Goal: Task Accomplishment & Management: Use online tool/utility

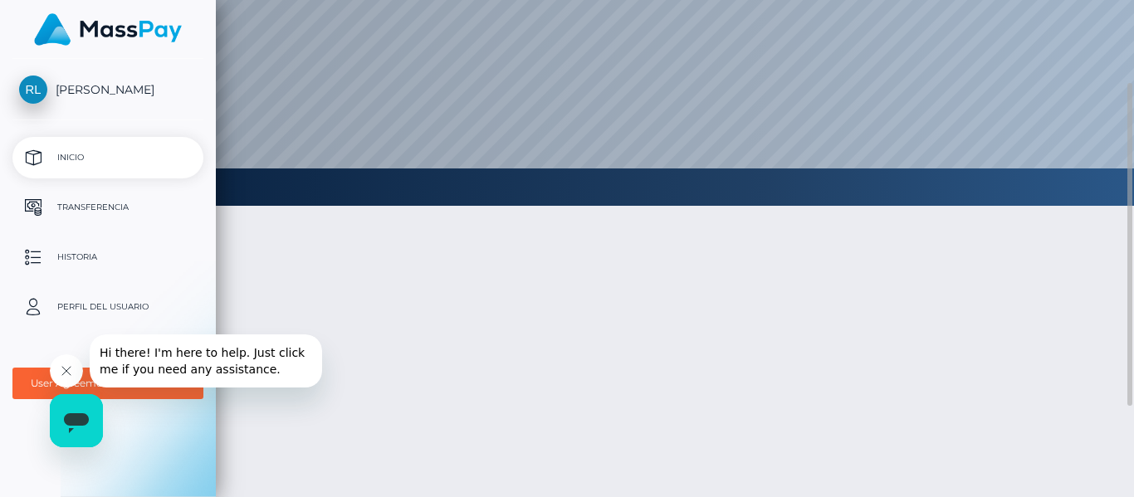
scroll to position [118, 0]
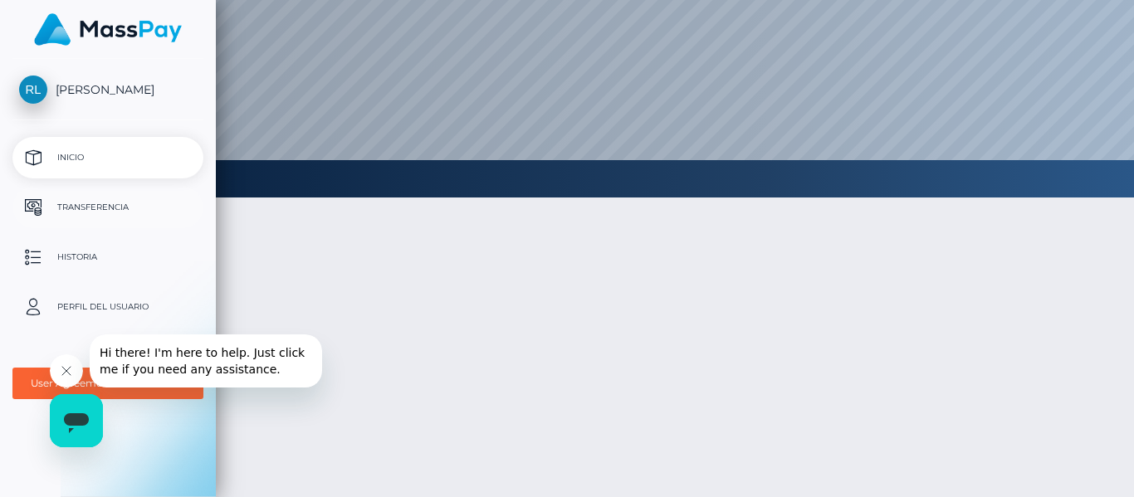
click at [51, 205] on p "Transferencia" at bounding box center [108, 207] width 178 height 25
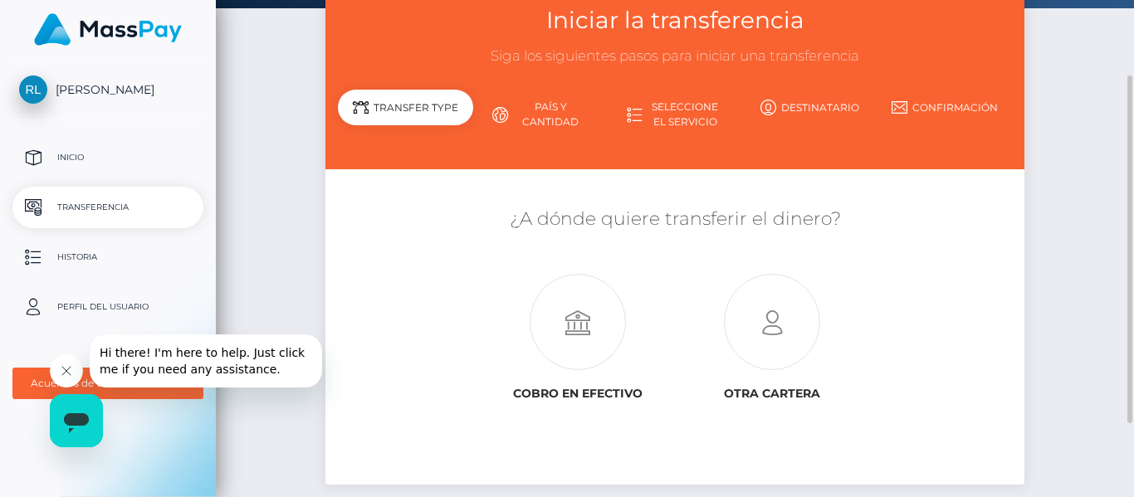
scroll to position [100, 0]
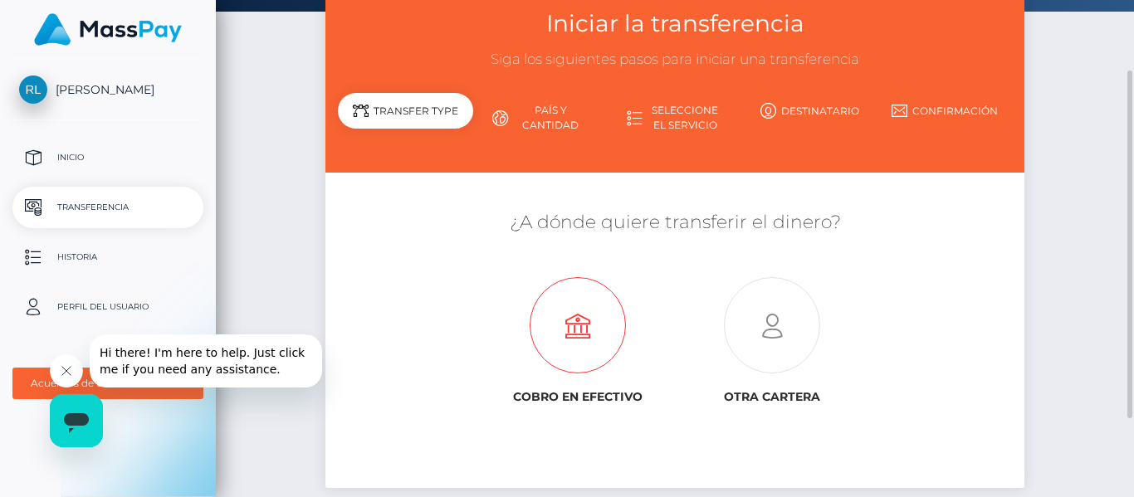
click at [565, 322] on icon at bounding box center [577, 326] width 194 height 96
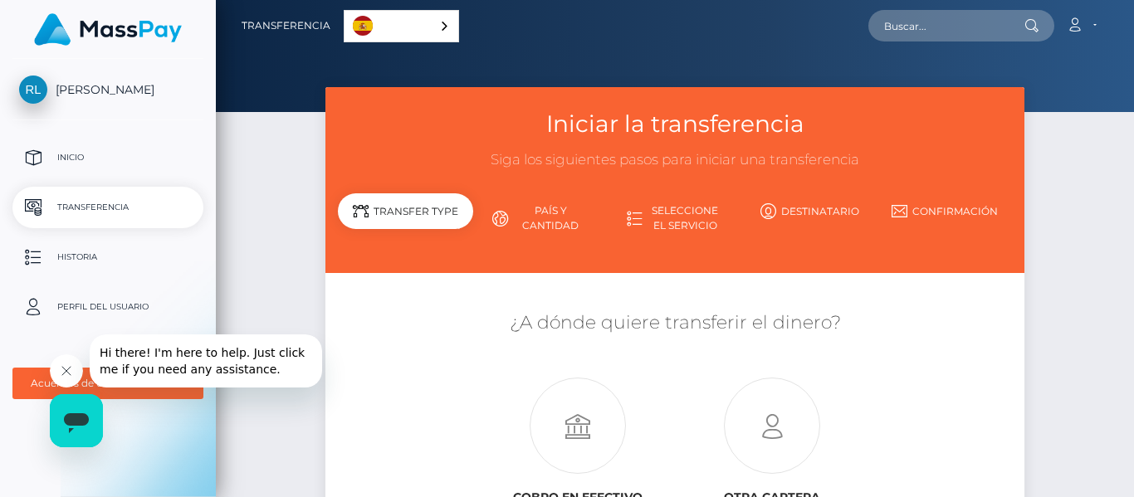
click at [538, 232] on link "País y cantidad" at bounding box center [540, 218] width 134 height 43
click at [807, 202] on link "Destinatario" at bounding box center [809, 211] width 134 height 29
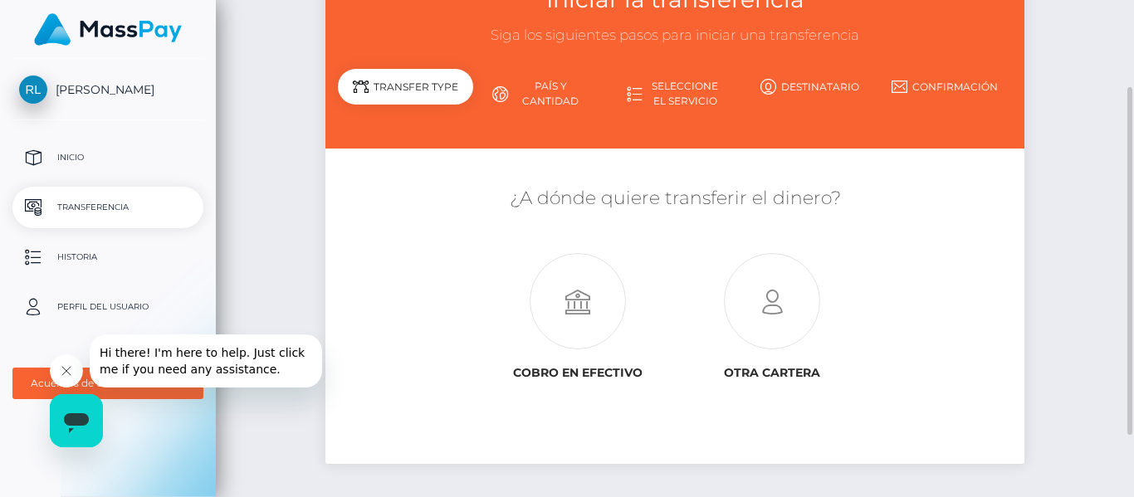
scroll to position [125, 0]
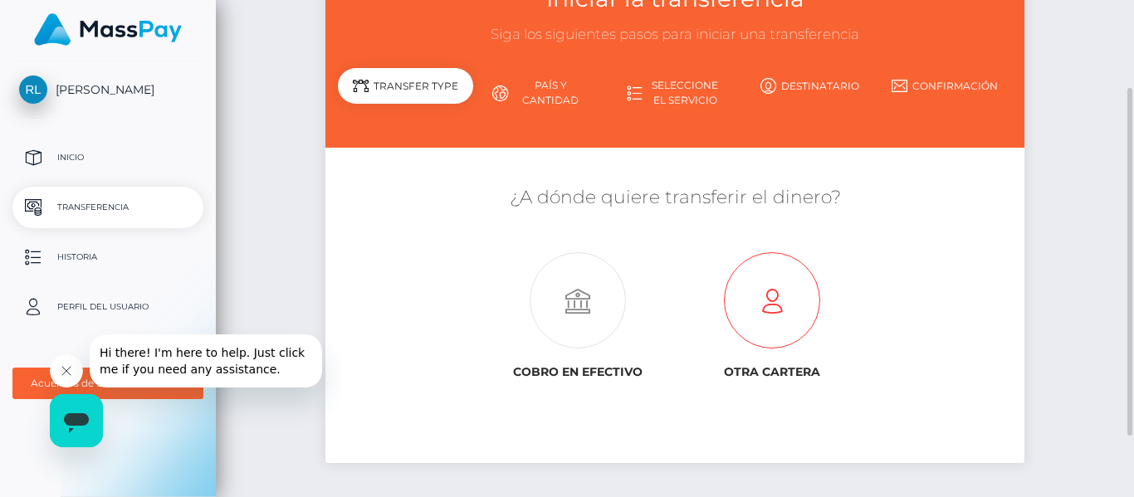
click at [767, 278] on icon at bounding box center [772, 301] width 194 height 96
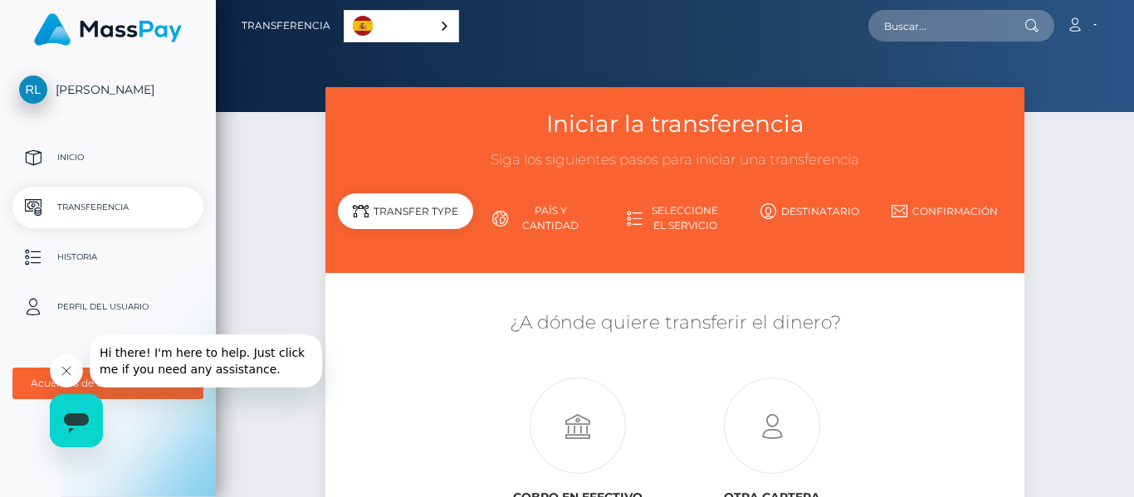
click at [75, 372] on button "Cerrar mensaje de la compañía" at bounding box center [66, 370] width 33 height 33
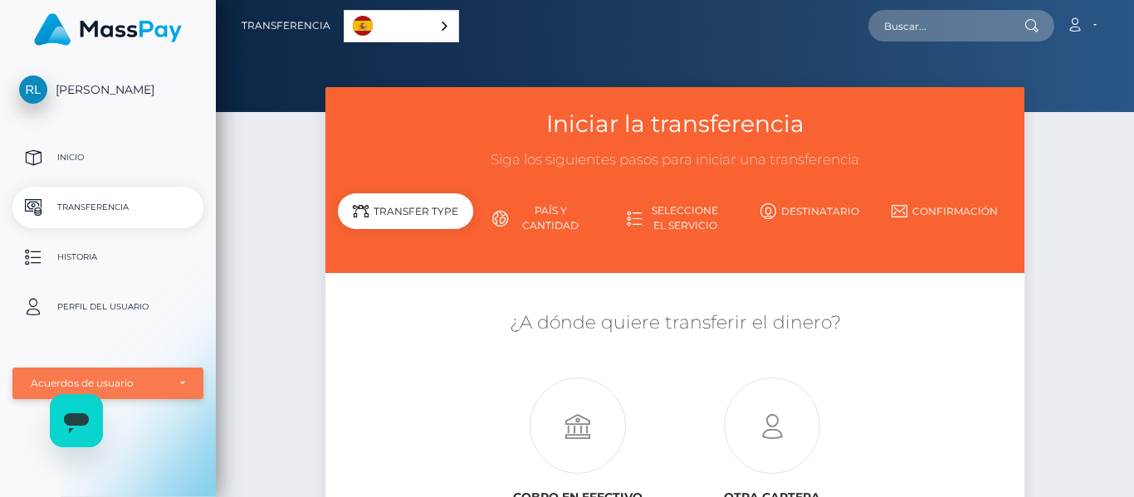
click at [74, 384] on div "Acuerdos de usuario" at bounding box center [99, 383] width 136 height 13
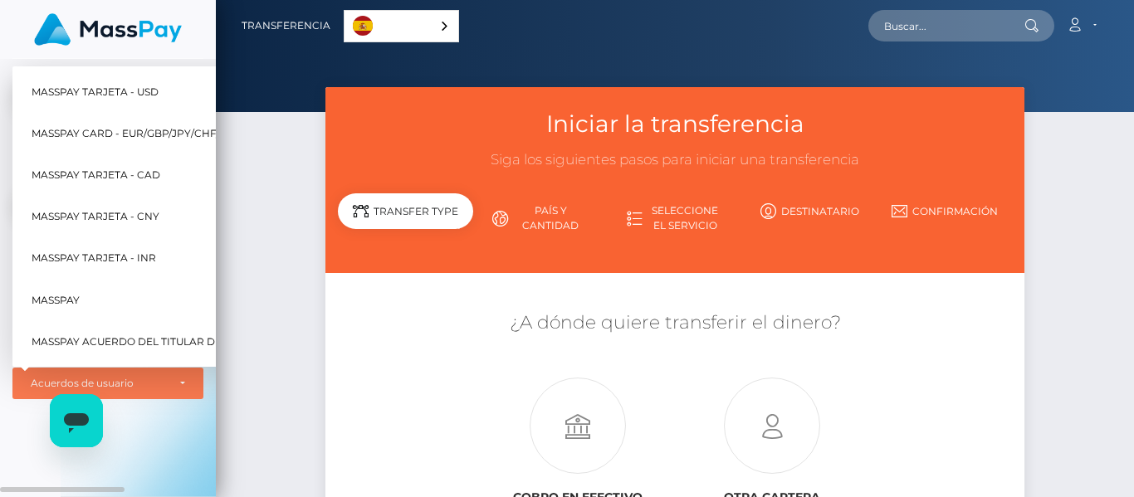
click at [55, 289] on span "MassPay" at bounding box center [56, 300] width 48 height 22
select select "6"
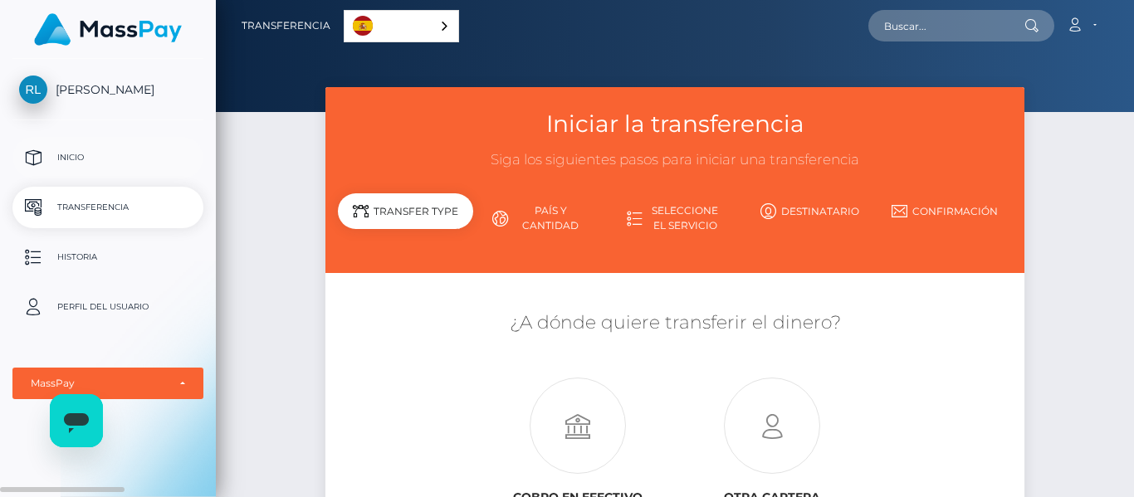
click at [61, 150] on p "Inicio" at bounding box center [108, 157] width 178 height 25
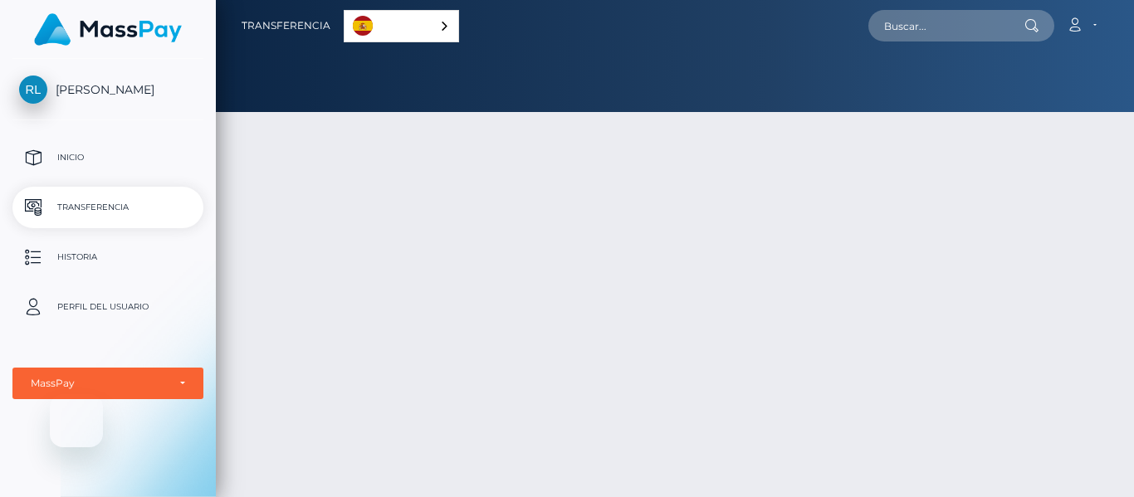
select select "6"
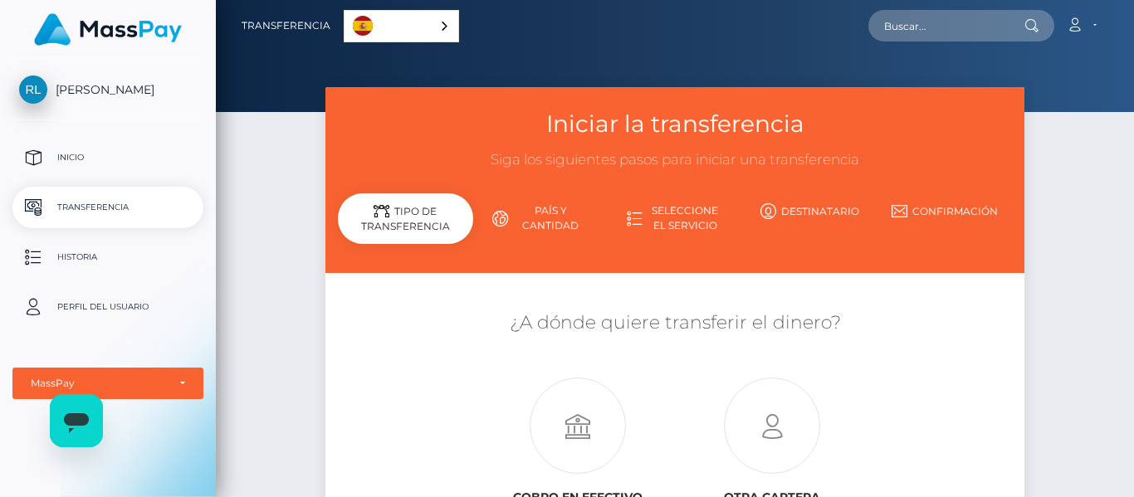
click at [93, 101] on link "[PERSON_NAME]" at bounding box center [108, 90] width 216 height 28
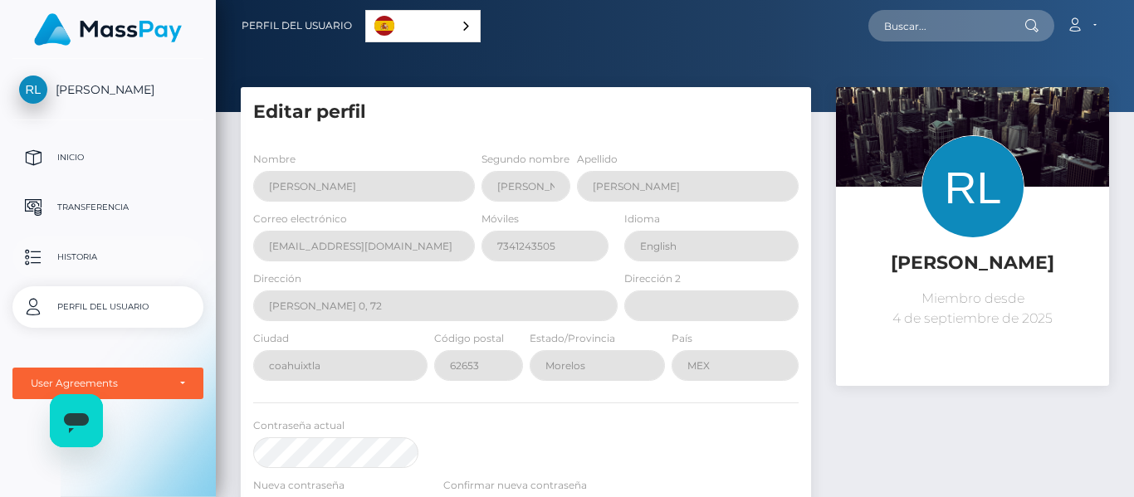
click at [96, 269] on p "Historia" at bounding box center [108, 257] width 178 height 25
click at [424, 17] on link "Español" at bounding box center [423, 26] width 114 height 31
click at [66, 212] on p "Transferencia" at bounding box center [108, 207] width 178 height 25
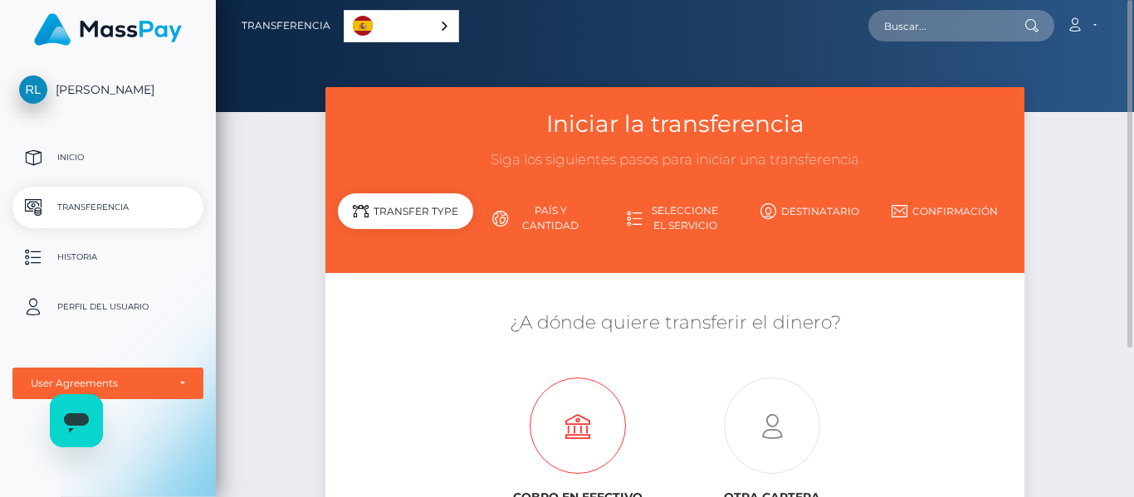
click at [572, 420] on icon at bounding box center [577, 426] width 194 height 96
